Goal: Transaction & Acquisition: Purchase product/service

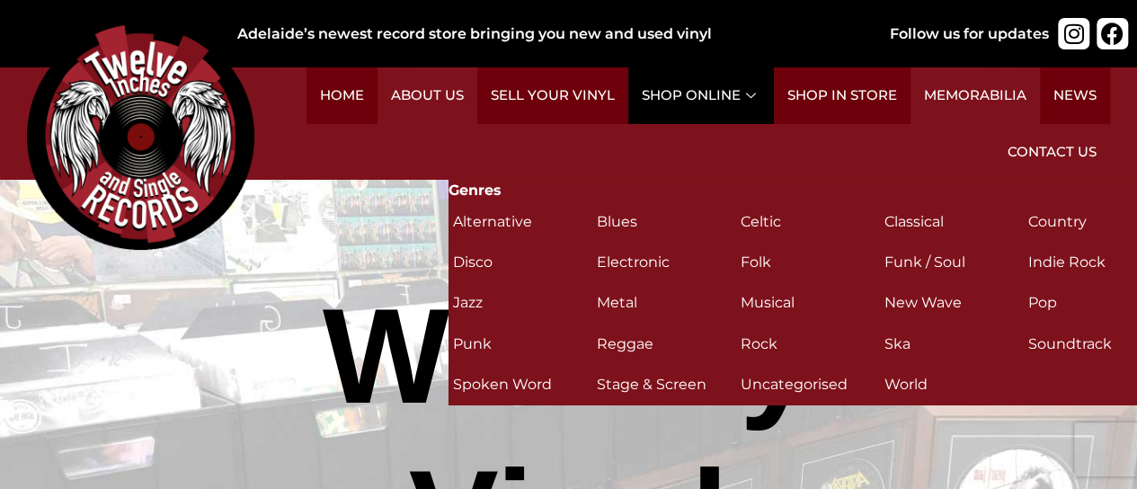
click at [719, 105] on link "Shop Online" at bounding box center [701, 95] width 146 height 57
click at [750, 93] on icon at bounding box center [753, 96] width 14 height 10
drag, startPoint x: 652, startPoint y: 118, endPoint x: 727, endPoint y: 105, distance: 75.6
click at [727, 105] on link "Shop Online" at bounding box center [701, 95] width 146 height 57
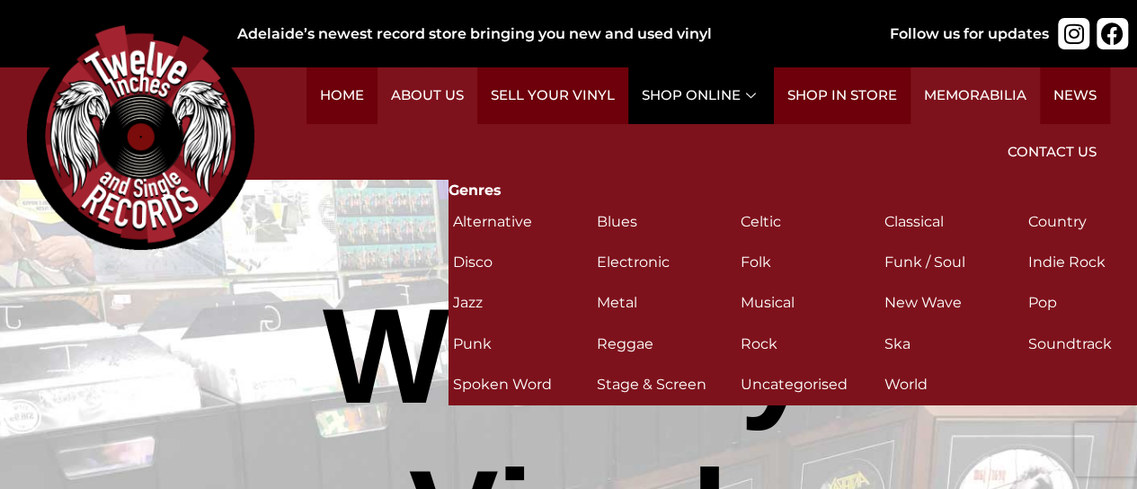
click at [727, 105] on link "Shop Online" at bounding box center [701, 95] width 146 height 57
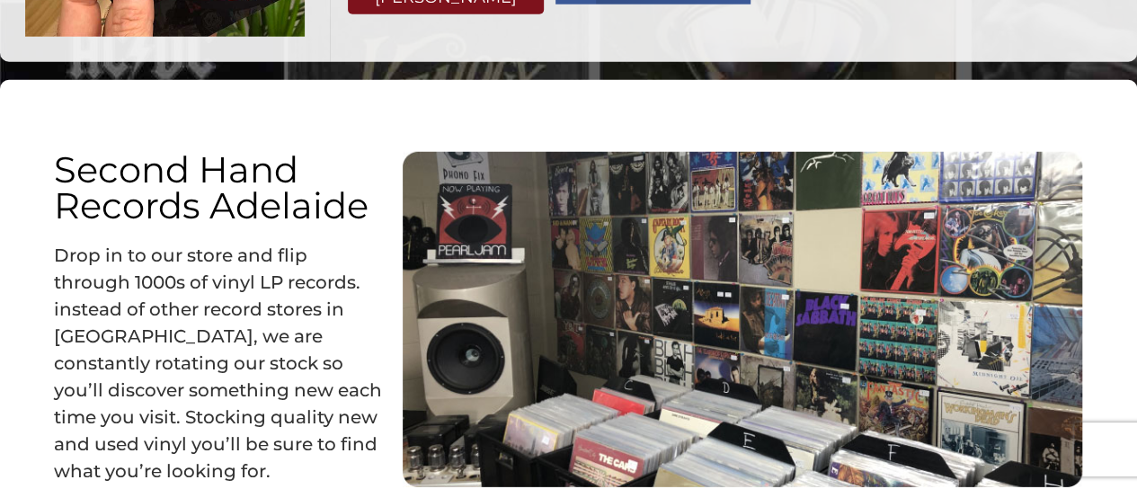
scroll to position [1904, 0]
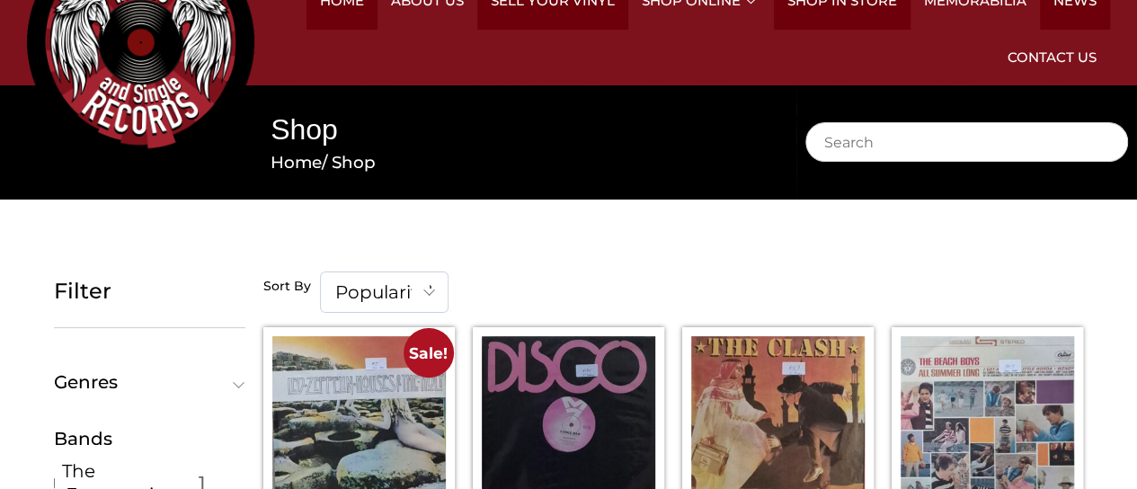
scroll to position [90, 0]
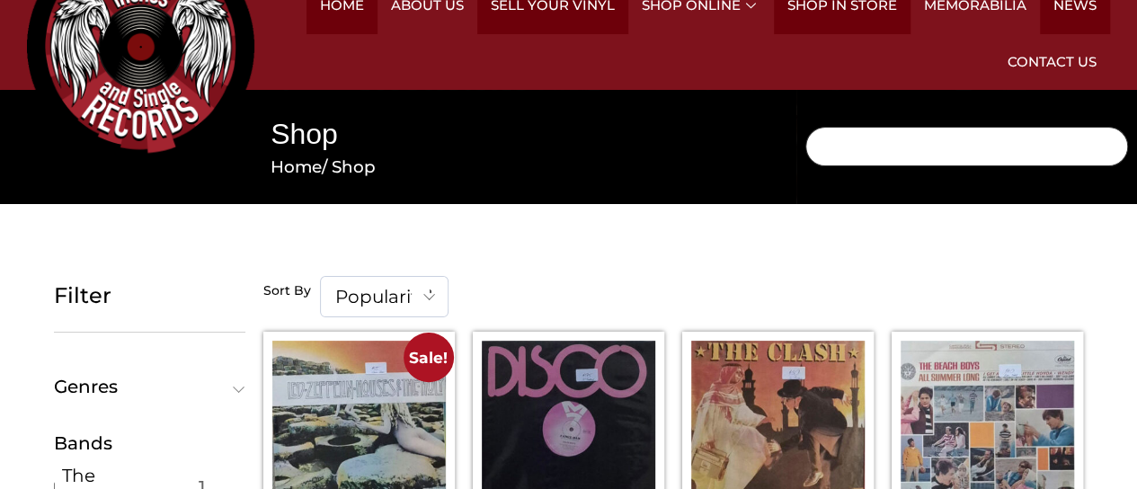
click at [924, 157] on input "Search" at bounding box center [966, 147] width 323 height 40
type input "[PERSON_NAME]"
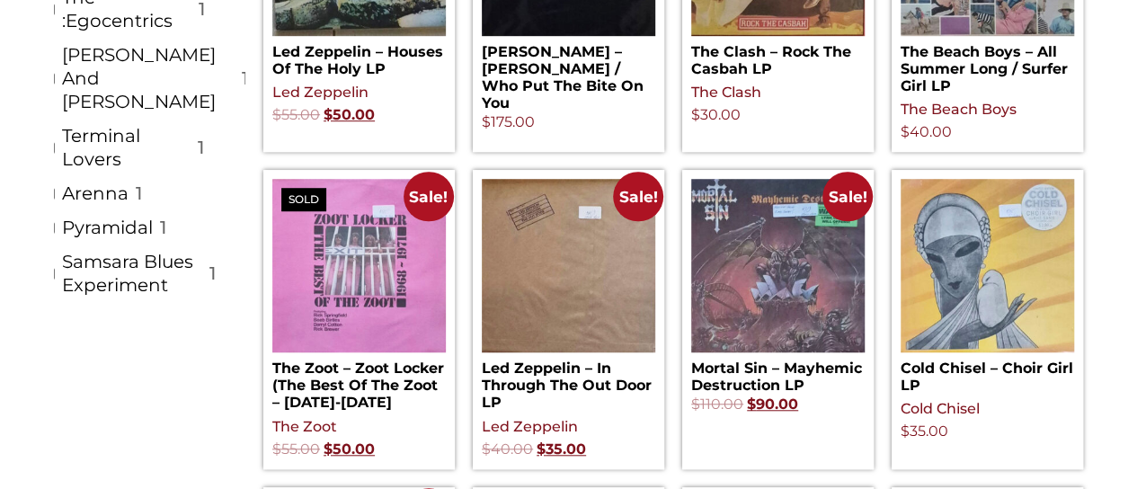
scroll to position [0, 0]
